Goal: Information Seeking & Learning: Learn about a topic

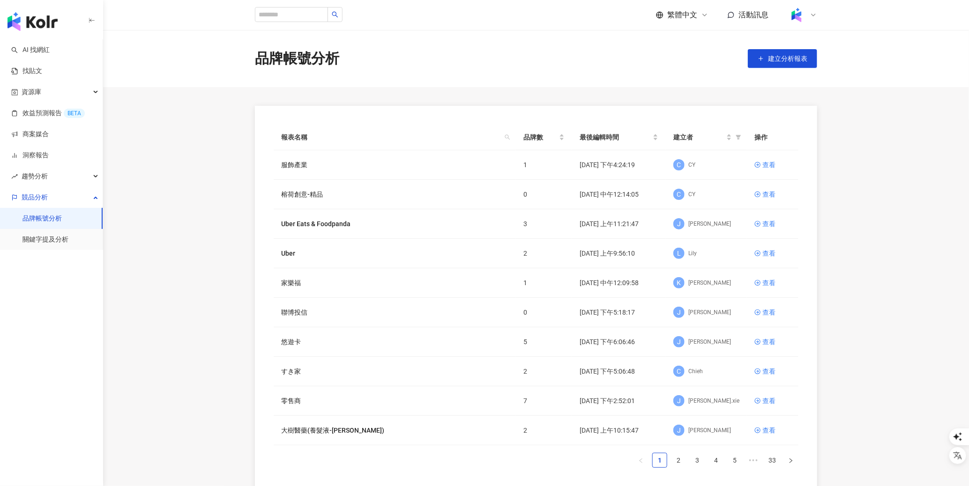
click at [808, 14] on div at bounding box center [802, 15] width 30 height 19
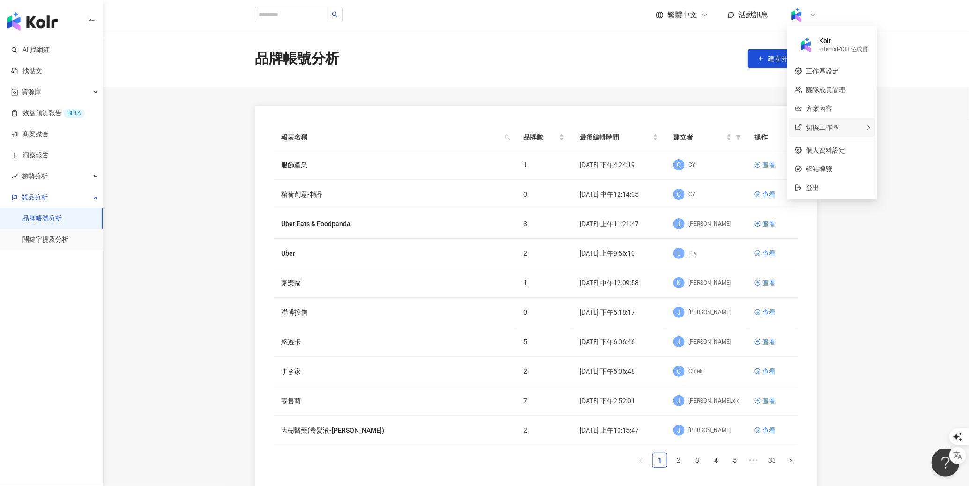
click at [816, 125] on span "切換工作區" at bounding box center [822, 127] width 33 height 7
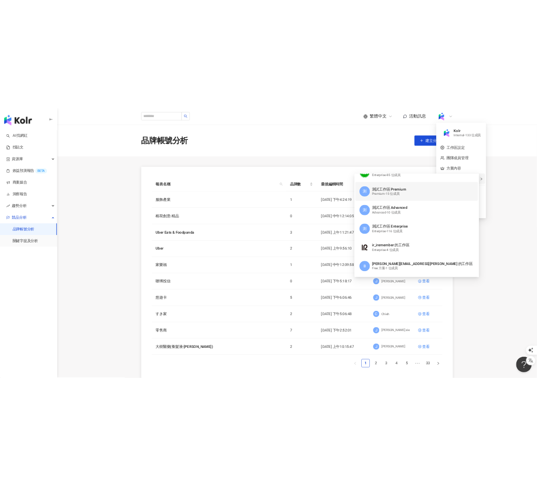
scroll to position [141, 0]
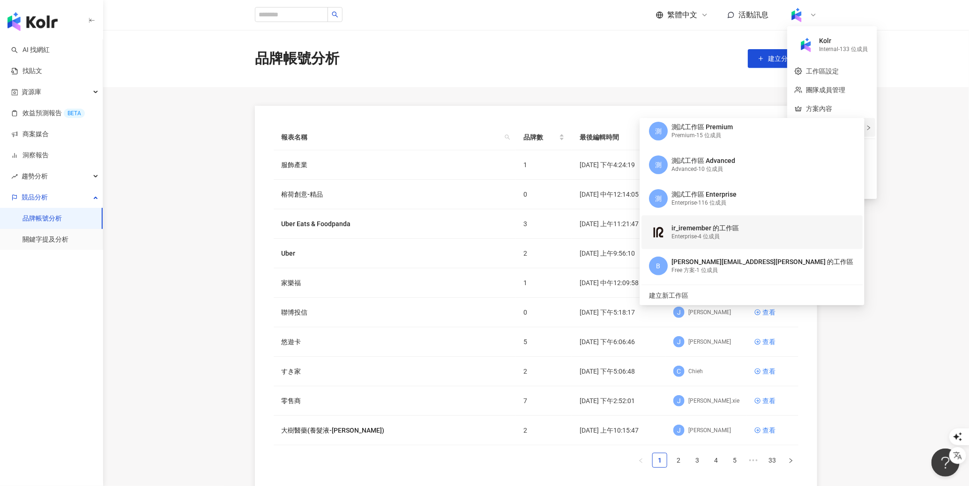
click at [690, 237] on div "Enterprise - 4 位成員" at bounding box center [704, 237] width 67 height 8
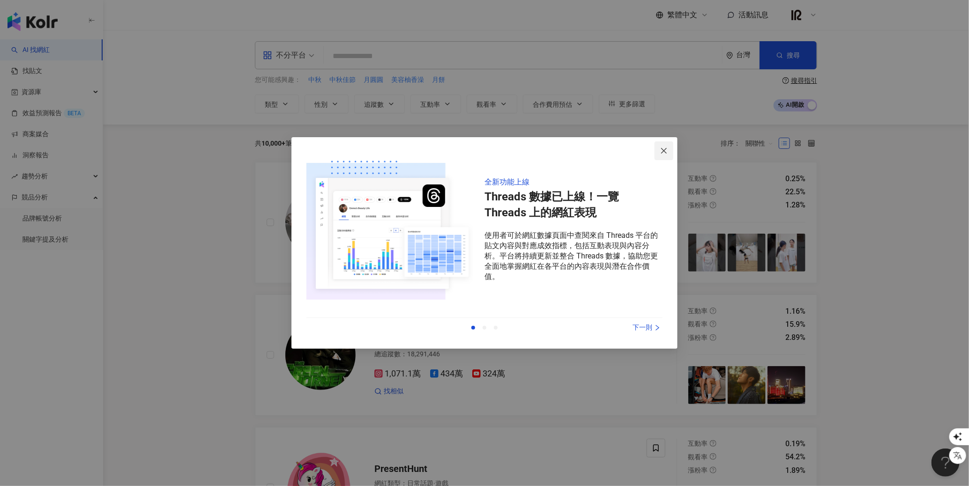
click at [665, 150] on icon "close" at bounding box center [663, 150] width 7 height 7
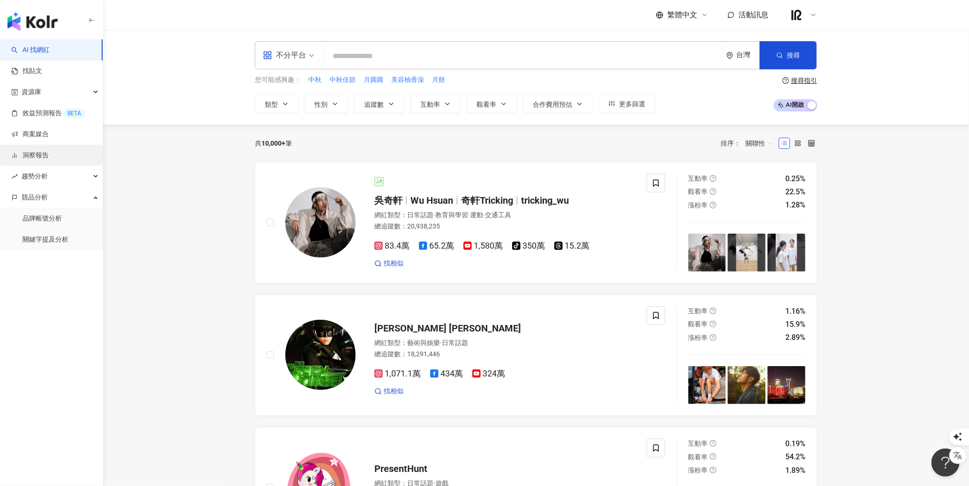
click at [44, 151] on link "洞察報告" at bounding box center [29, 155] width 37 height 9
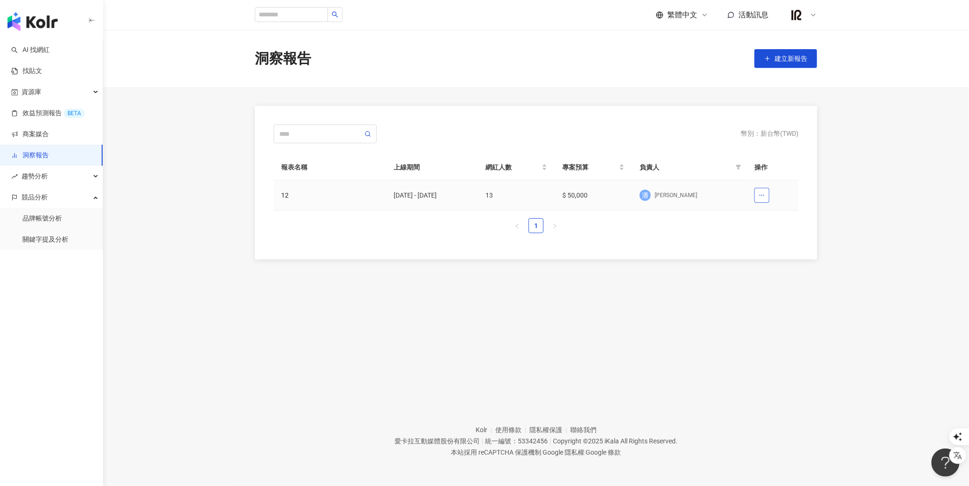
click at [764, 194] on icon "button" at bounding box center [761, 195] width 7 height 7
click at [291, 196] on div "12" at bounding box center [329, 195] width 97 height 10
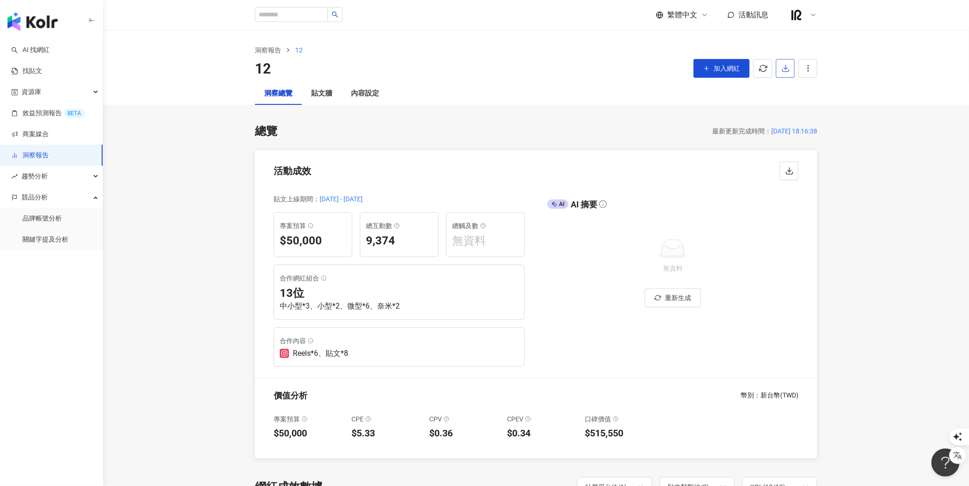
click at [781, 71] on icon "button" at bounding box center [785, 68] width 8 height 8
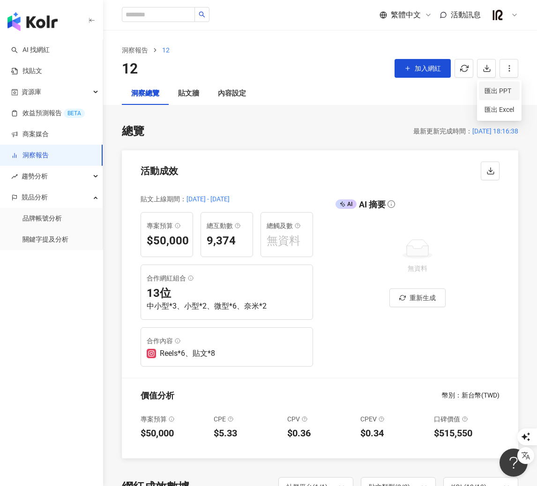
click at [503, 92] on span "匯出 PPT" at bounding box center [499, 91] width 30 height 10
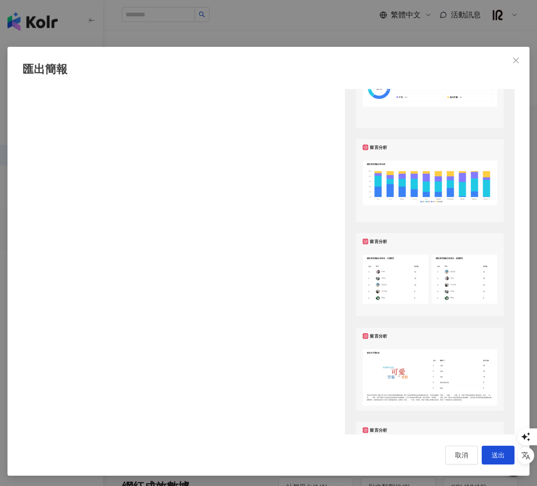
scroll to position [0, 0]
click at [499, 454] on span "送出" at bounding box center [497, 454] width 13 height 7
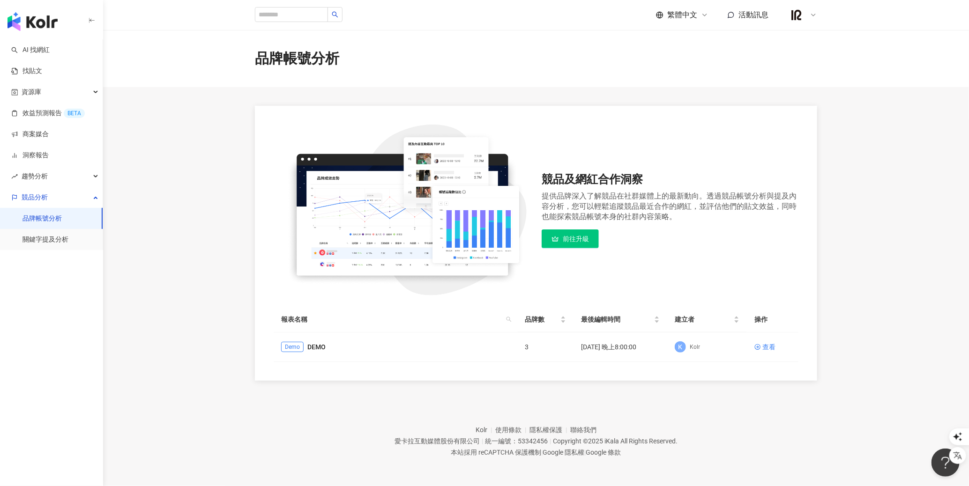
click at [801, 10] on img at bounding box center [796, 15] width 18 height 18
click at [832, 123] on div "切換工作區" at bounding box center [841, 127] width 105 height 19
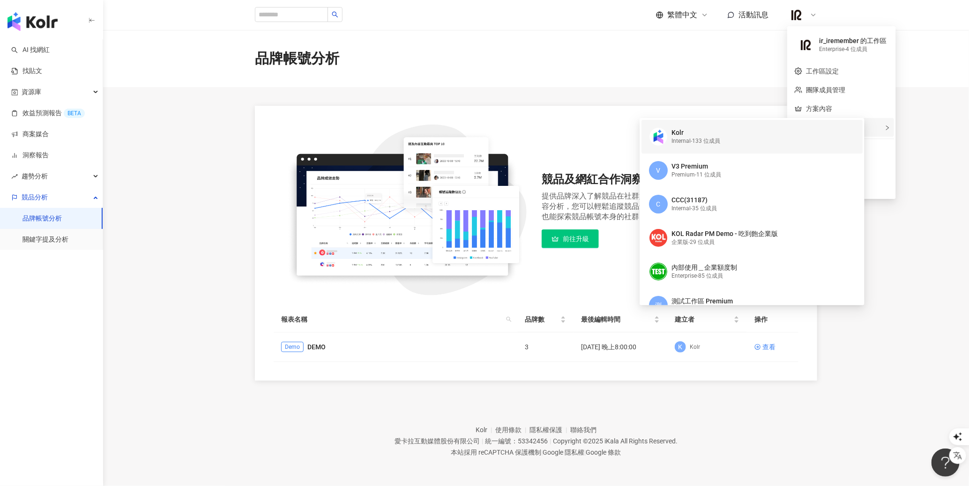
click at [691, 131] on div "Kolr" at bounding box center [695, 132] width 49 height 9
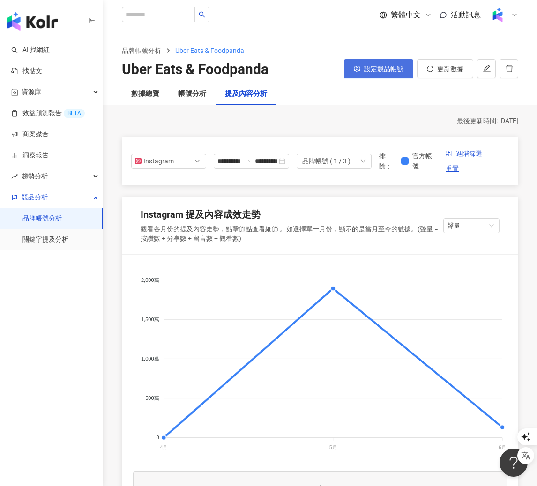
click at [384, 72] on span "設定競品帳號" at bounding box center [383, 68] width 39 height 7
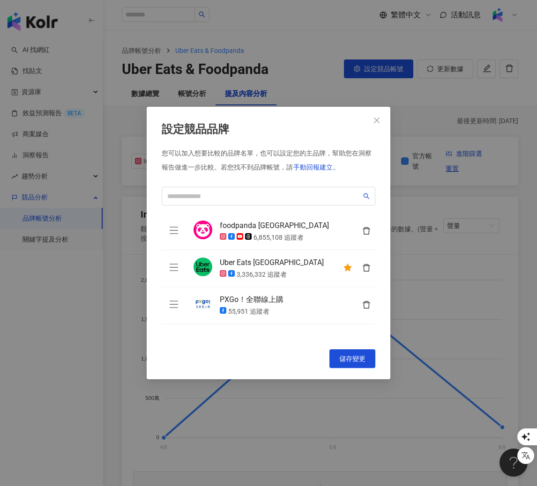
click at [464, 342] on div "設定競品品牌 您可以加入想要比較的品牌名單，也可以設定您的主品牌，幫助您在洞察報告做進一步比較。 若您找不到品牌帳號，請 手動回報建立 。 foodpanda…" at bounding box center [268, 243] width 537 height 486
click at [377, 119] on icon "close" at bounding box center [376, 120] width 7 height 7
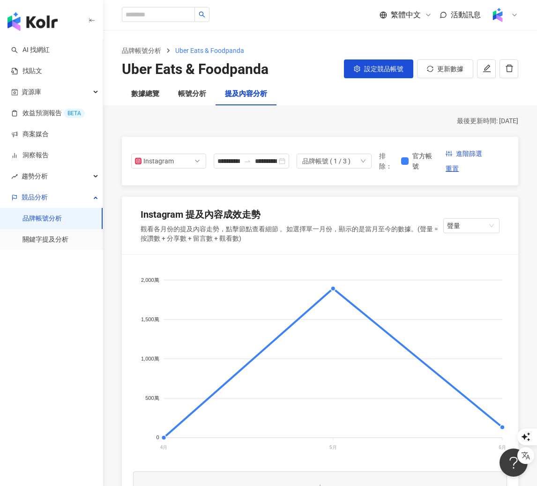
click at [381, 205] on div "Instagram 提及內容成效走勢 觀看各月份的提及內容走勢，點擊節點查看細節 。如選擇單一月份，顯示的是當月至今的數據。(聲量 = 按讚數 + 分享數 +…" at bounding box center [320, 226] width 396 height 58
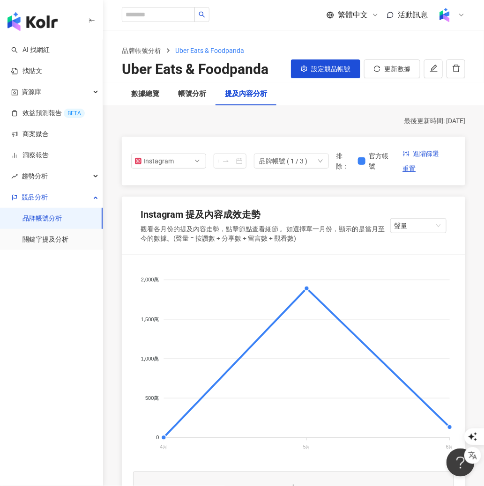
click at [311, 161] on div "品牌帳號 ( 1 / 3 )" at bounding box center [291, 161] width 75 height 15
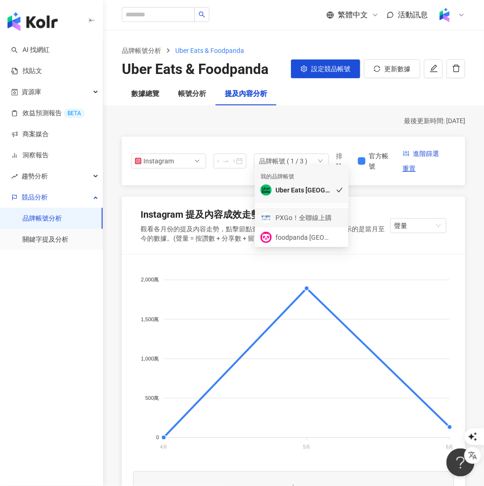
click at [298, 219] on div "PXGo！全聯線上購" at bounding box center [303, 218] width 56 height 10
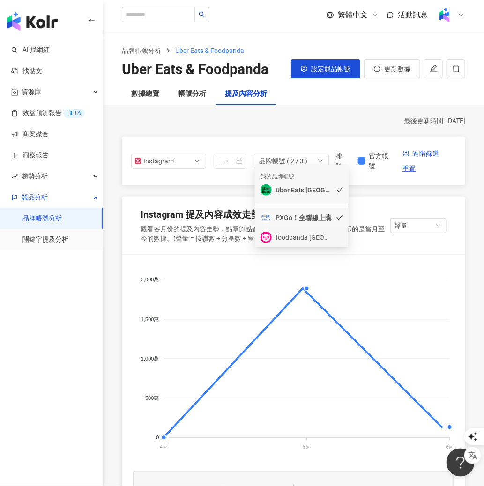
click at [299, 235] on div "foodpanda Taiwan" at bounding box center [303, 237] width 56 height 10
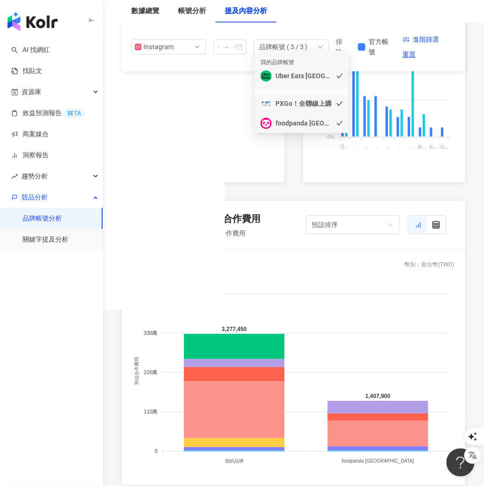
scroll to position [433, 0]
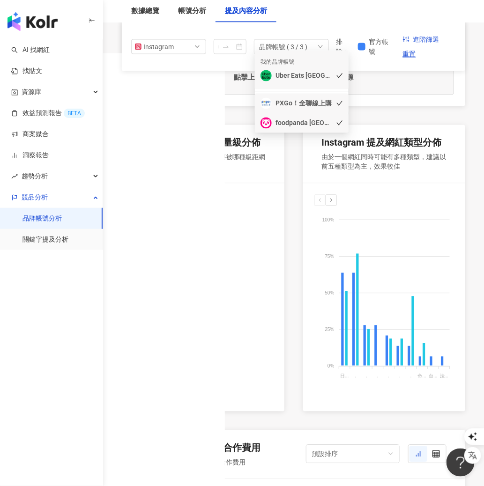
click at [304, 78] on div "Uber Eats Taiwan" at bounding box center [303, 76] width 56 height 10
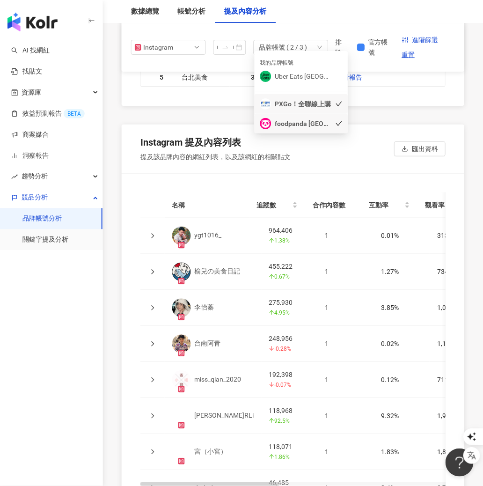
scroll to position [2307, 0]
